Goal: Find contact information: Find contact information

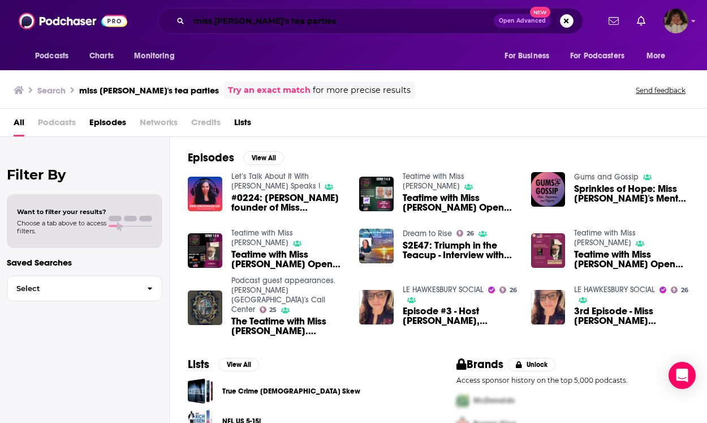
click at [313, 23] on input "miss [PERSON_NAME]'s tea parties" at bounding box center [341, 21] width 305 height 18
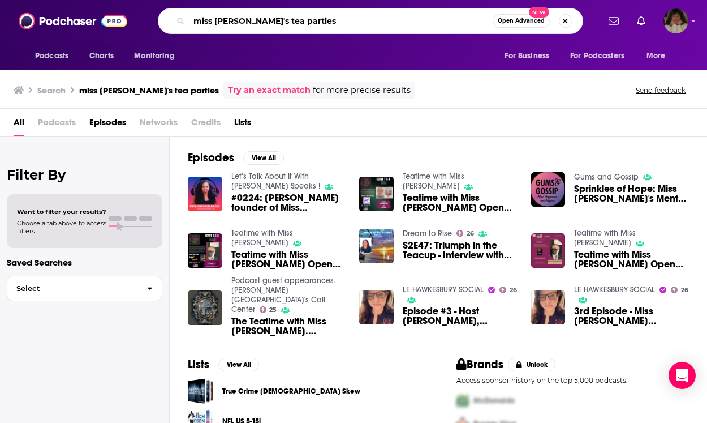
click at [199, 15] on input "miss liz's tea parties" at bounding box center [341, 21] width 304 height 18
click at [221, 6] on div "Podcasts Charts Monitoring tea time with Open Advanced New For Business For Pod…" at bounding box center [353, 21] width 707 height 42
click at [268, 23] on input "tea time with" at bounding box center [341, 21] width 304 height 18
type input "tea time with Miss Liz"
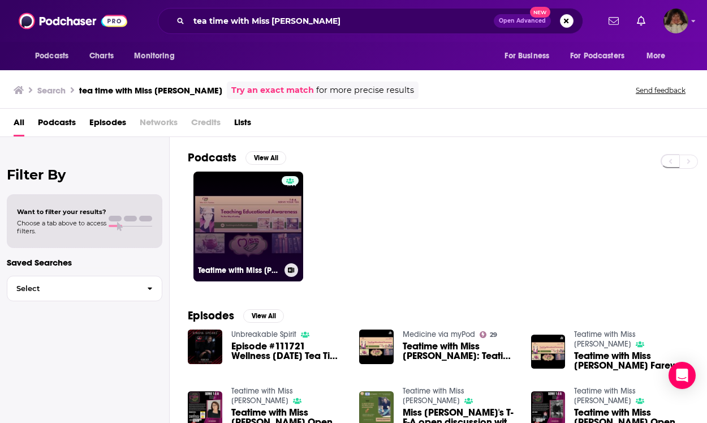
click at [247, 234] on link "Teatime with Miss Liz" at bounding box center [249, 226] width 110 height 110
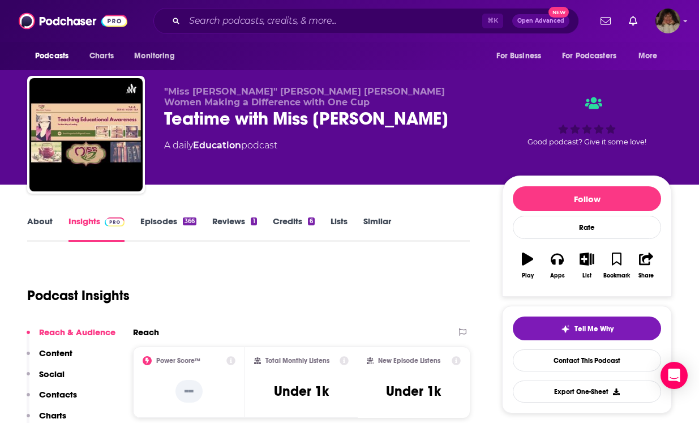
scroll to position [73, 0]
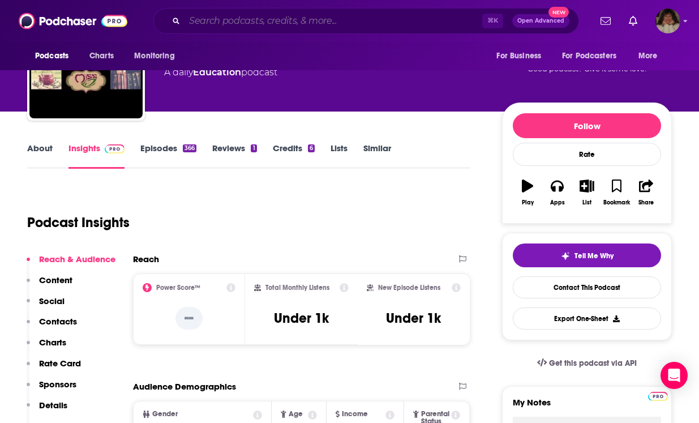
click at [251, 22] on input "Search podcasts, credits, & more..." at bounding box center [333, 21] width 298 height 18
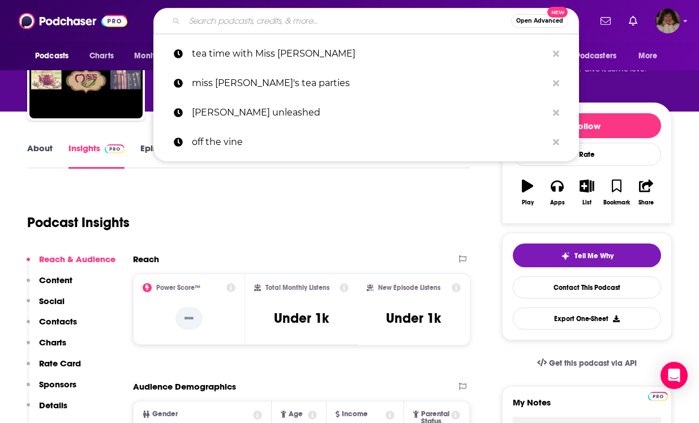
paste input "The P-I-G Podcast: Stories of Life, Love, Loss & Legacy"
type input "The P-I-G Podcast: Stories of Life, Love, Loss & Legacy"
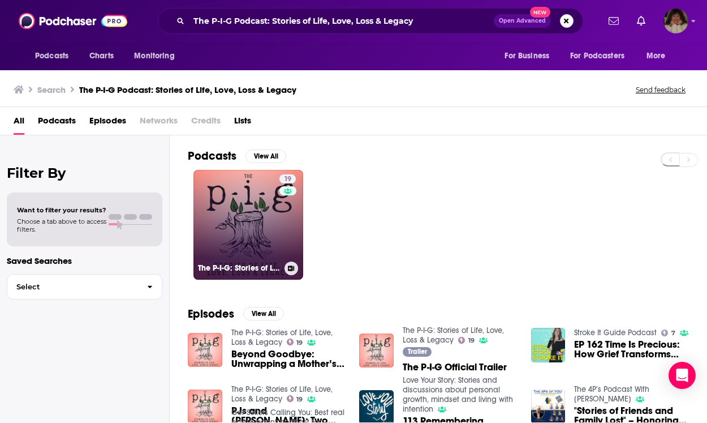
click at [255, 223] on link "19 The P-I-G: Stories of Life, Love, Loss & Legacy" at bounding box center [249, 225] width 110 height 110
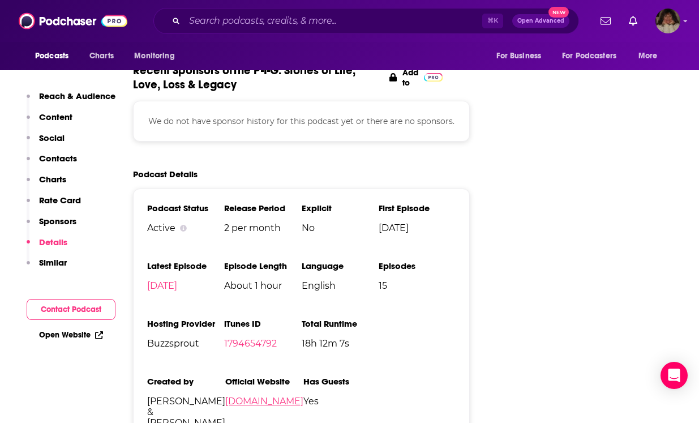
scroll to position [1351, 0]
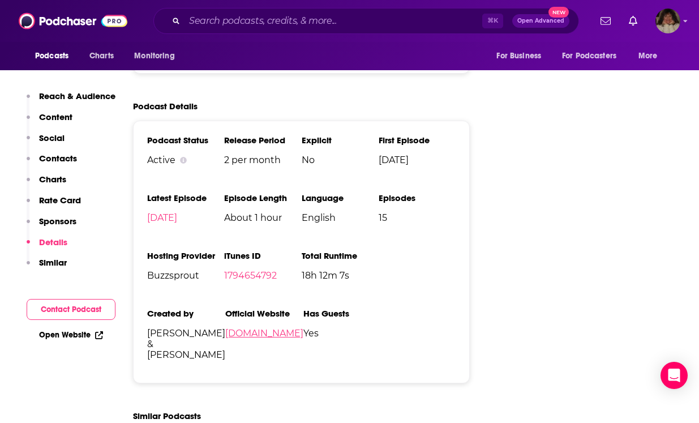
click at [225, 334] on link "thepigpodcast.com" at bounding box center [264, 333] width 78 height 11
